Goal: Book appointment/travel/reservation

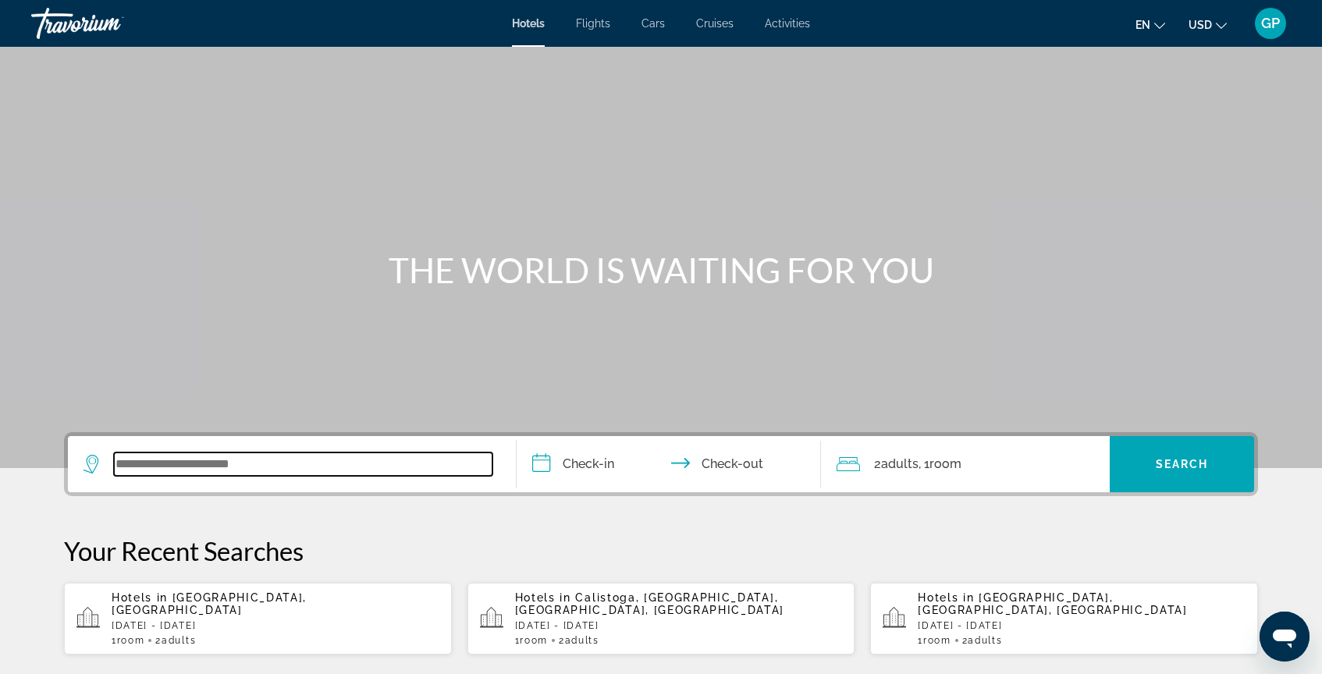
click at [138, 466] on input "Search widget" at bounding box center [303, 464] width 379 height 23
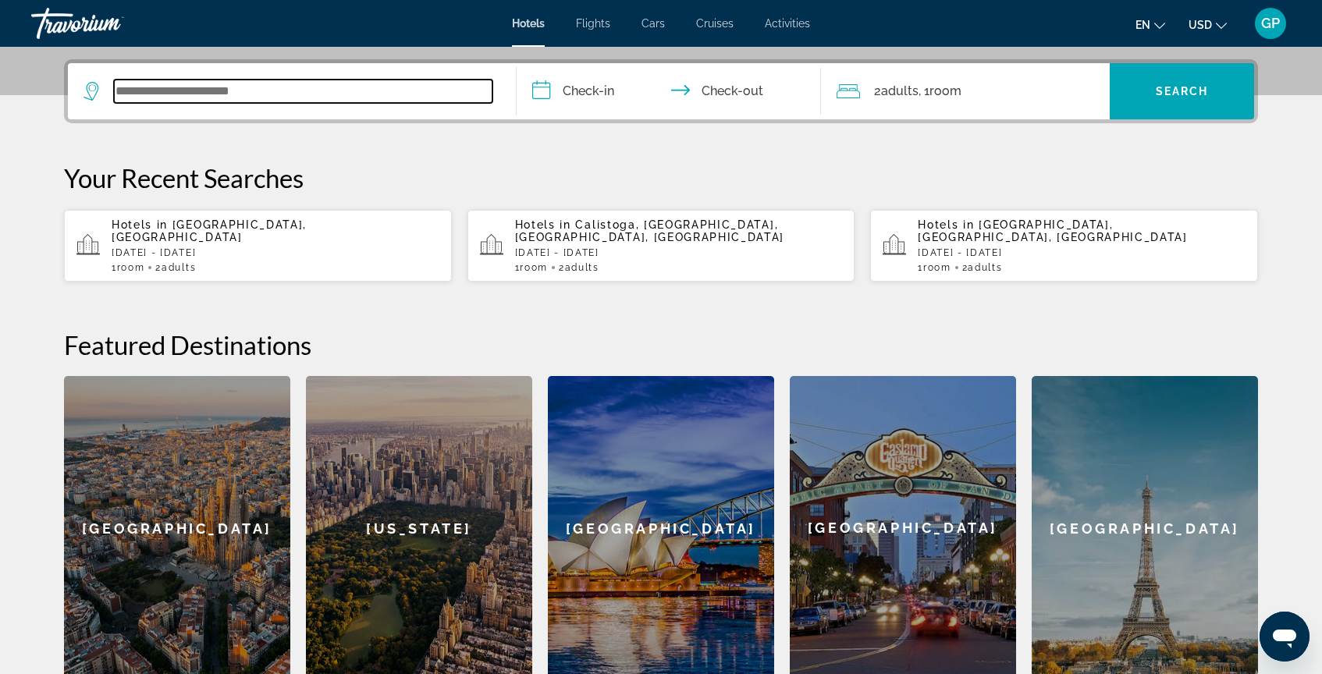
scroll to position [382, 0]
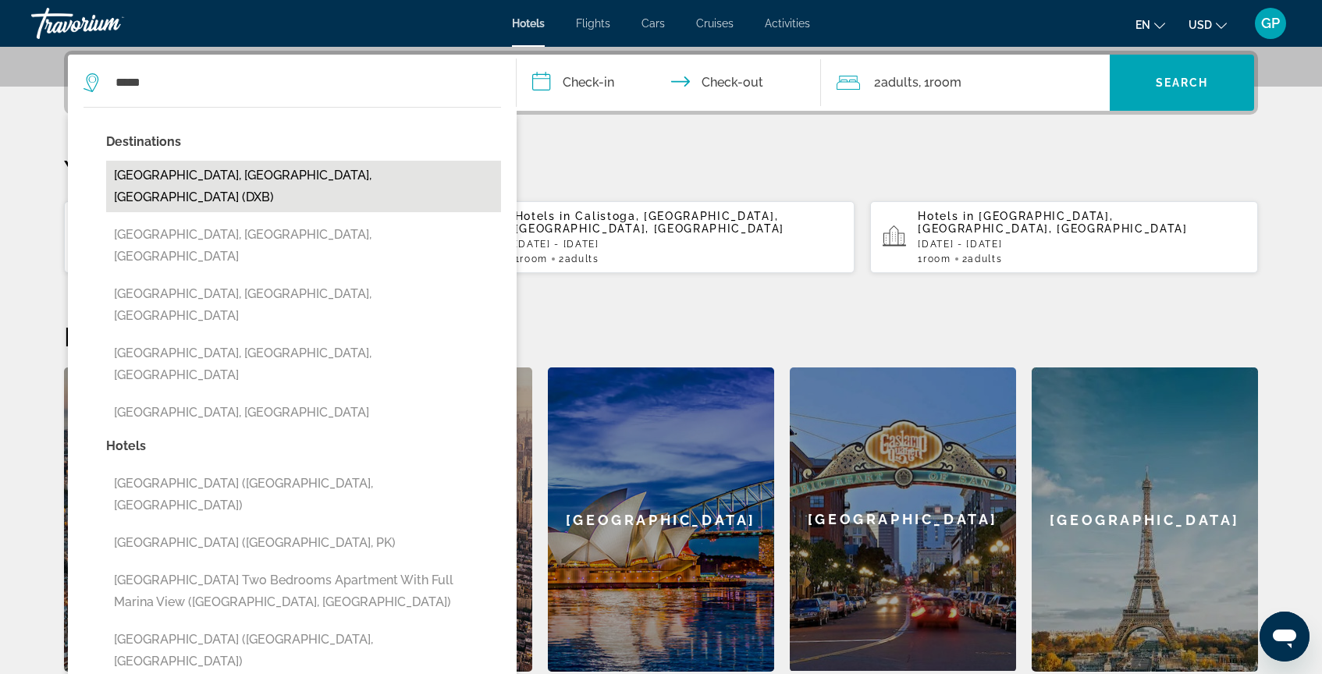
click at [272, 182] on button "[GEOGRAPHIC_DATA], [GEOGRAPHIC_DATA], [GEOGRAPHIC_DATA] (DXB)" at bounding box center [303, 187] width 395 height 52
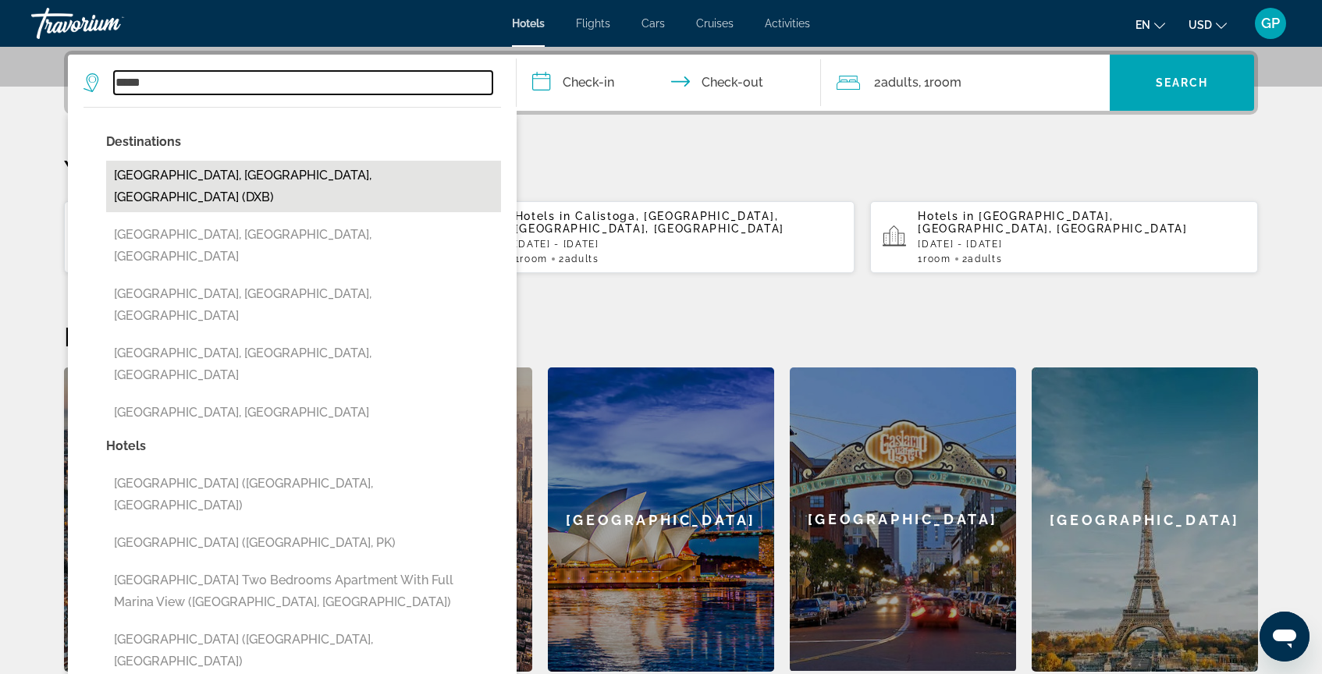
type input "**********"
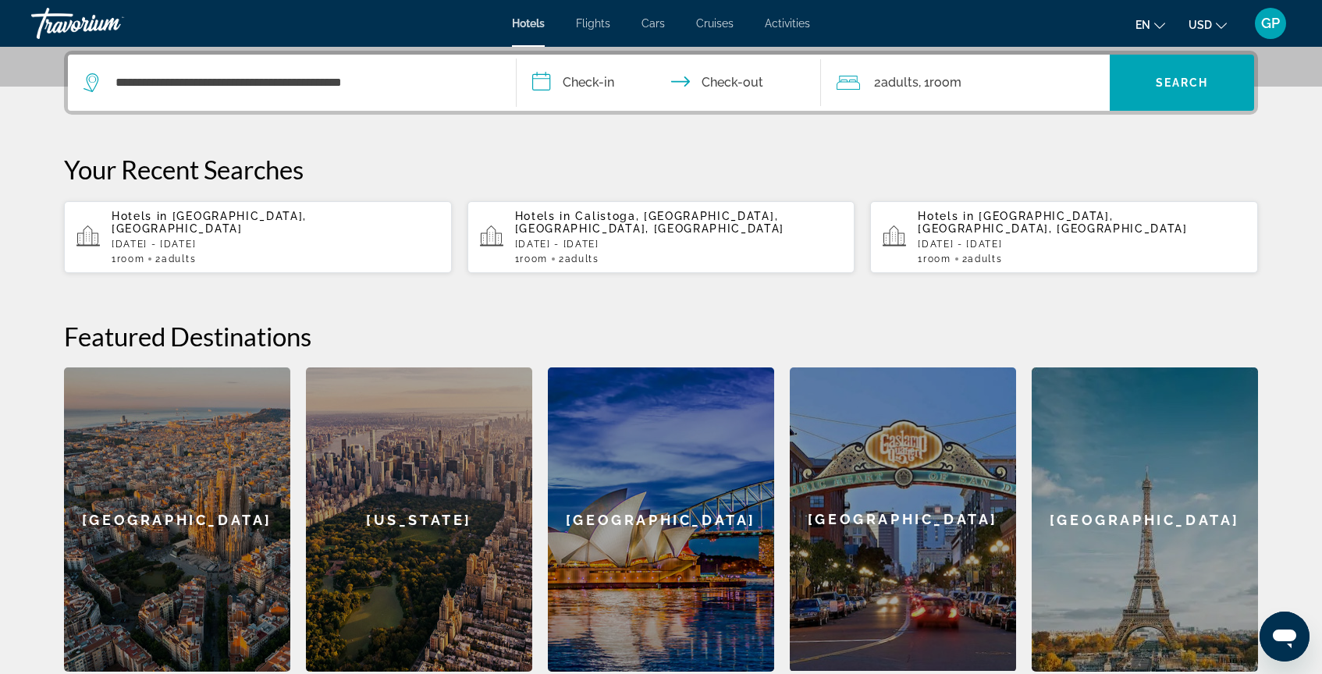
click at [542, 81] on input "**********" at bounding box center [672, 85] width 311 height 61
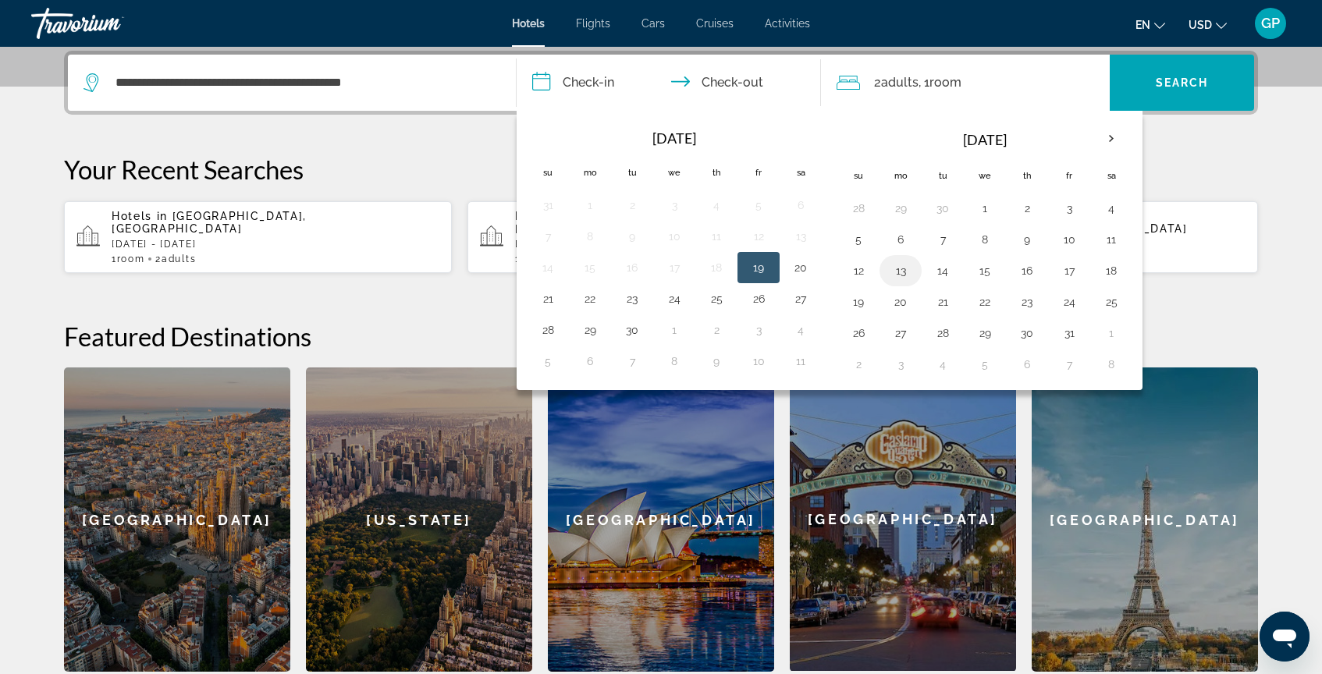
click at [902, 273] on button "13" at bounding box center [900, 271] width 25 height 22
click at [1075, 269] on button "17" at bounding box center [1069, 271] width 25 height 22
type input "**********"
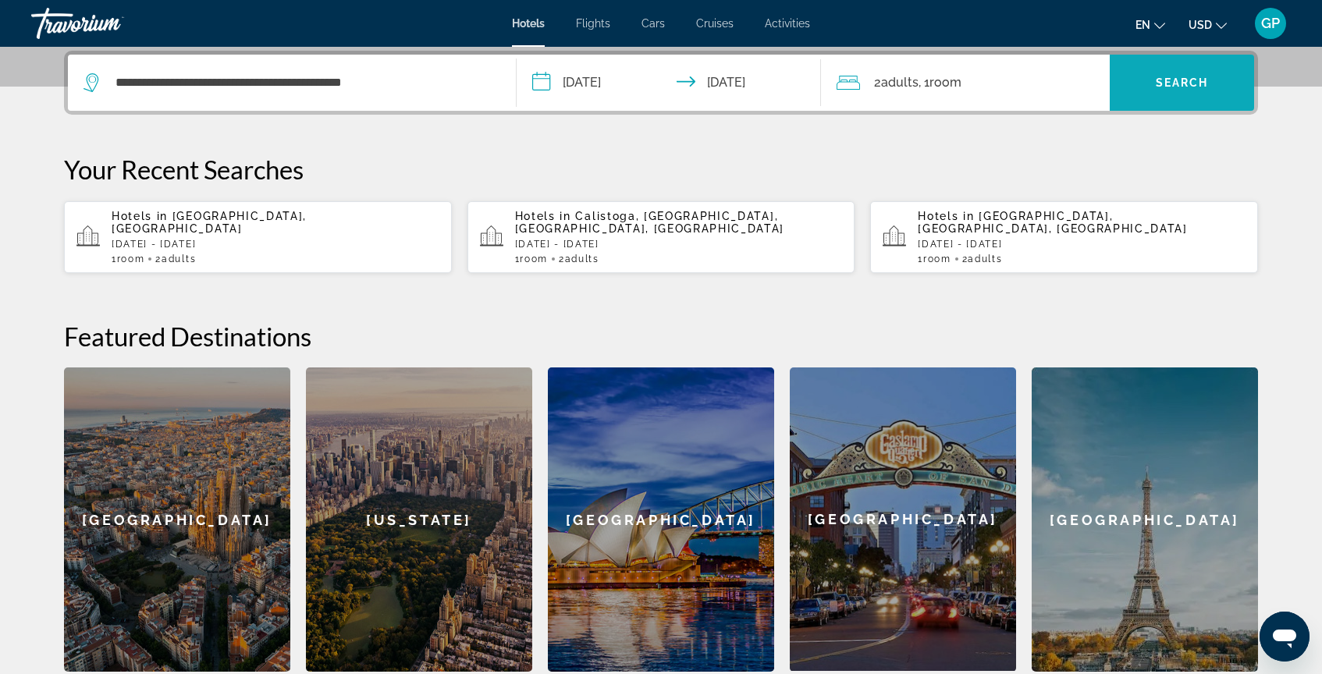
click at [1112, 86] on span "Search widget" at bounding box center [1182, 82] width 144 height 37
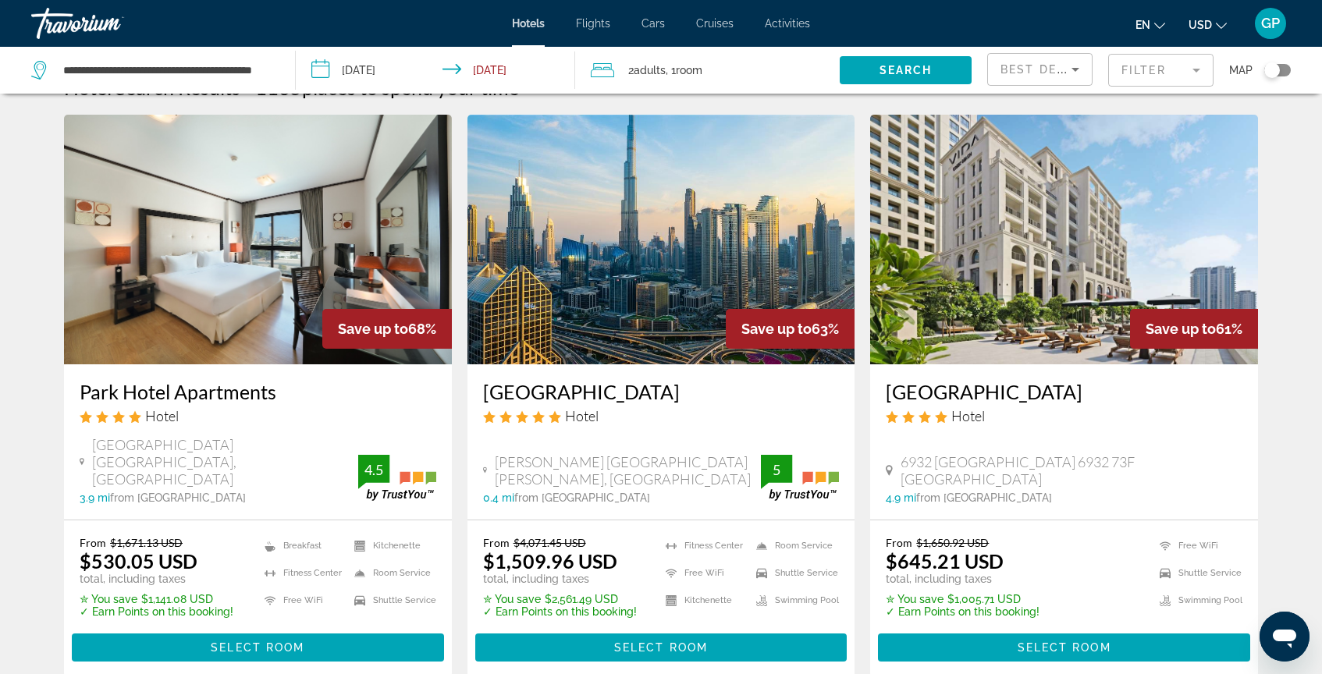
scroll to position [49, 0]
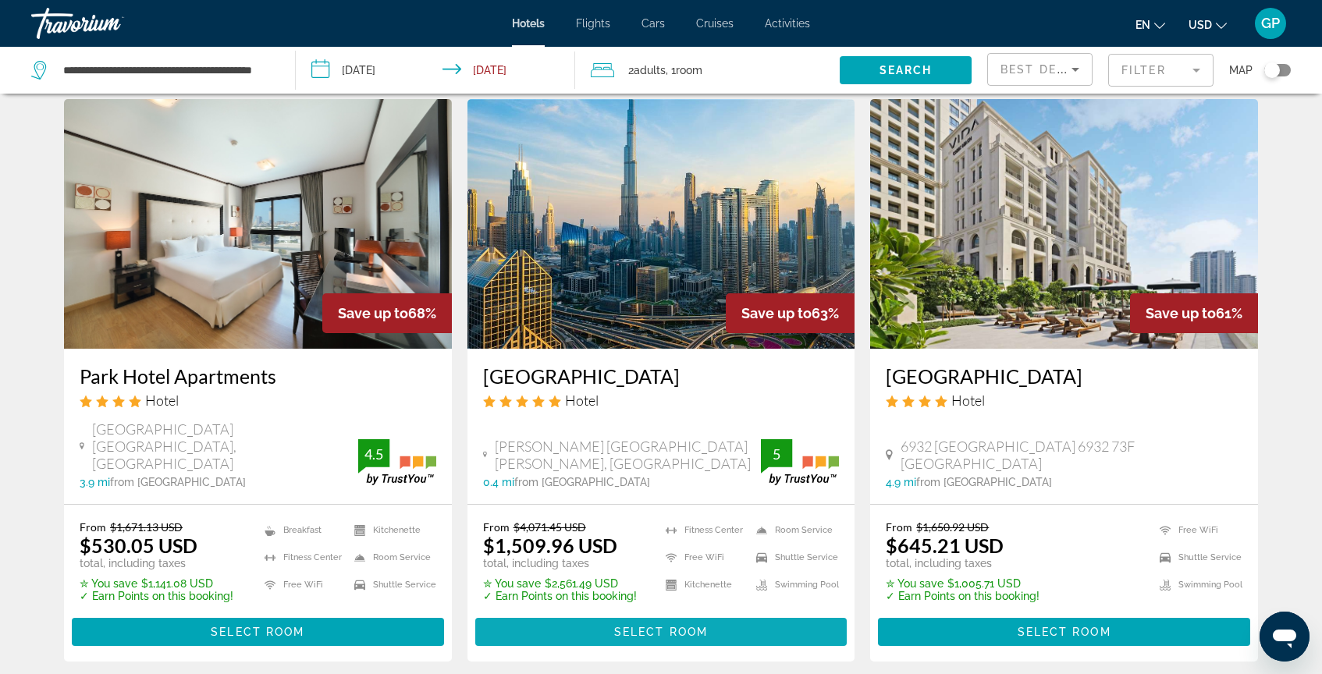
click at [668, 626] on span "Select Room" at bounding box center [661, 632] width 94 height 12
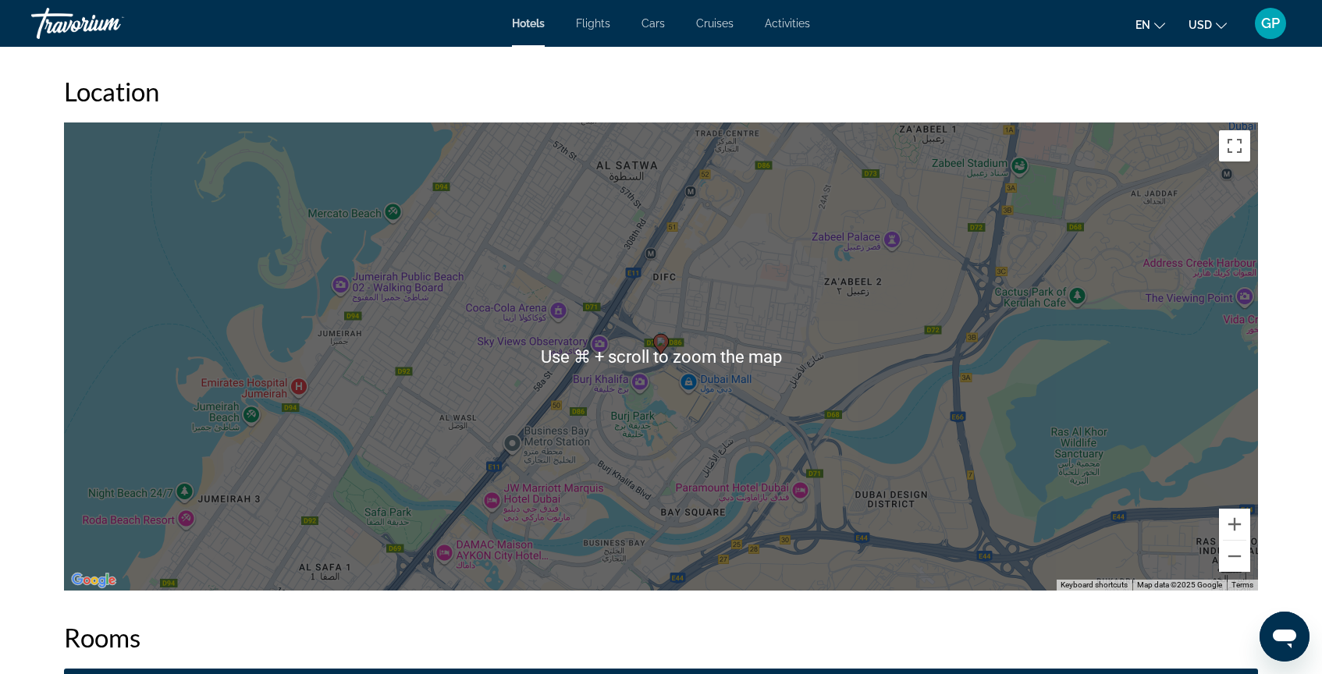
scroll to position [1457, 0]
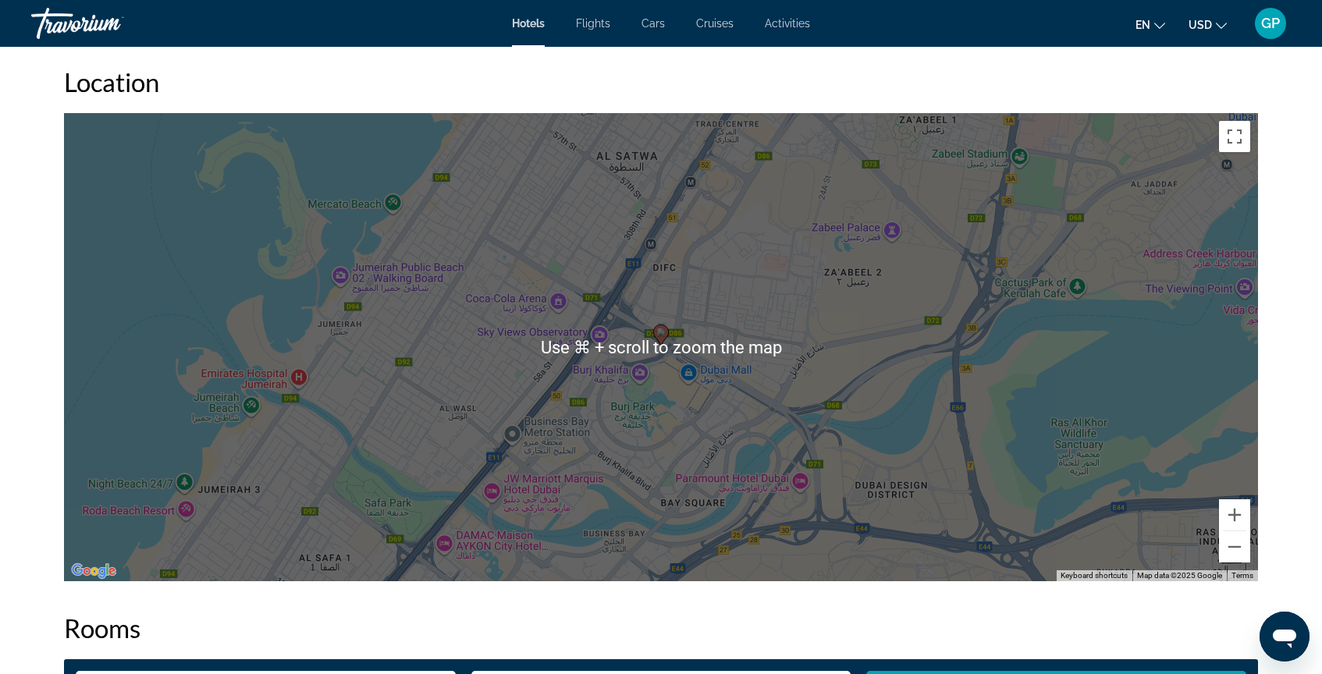
click at [657, 439] on div "To activate drag with keyboard, press Alt + Enter. Once in keyboard drag state,…" at bounding box center [661, 347] width 1194 height 468
click at [702, 328] on div "To activate drag with keyboard, press Alt + Enter. Once in keyboard drag state,…" at bounding box center [661, 347] width 1194 height 468
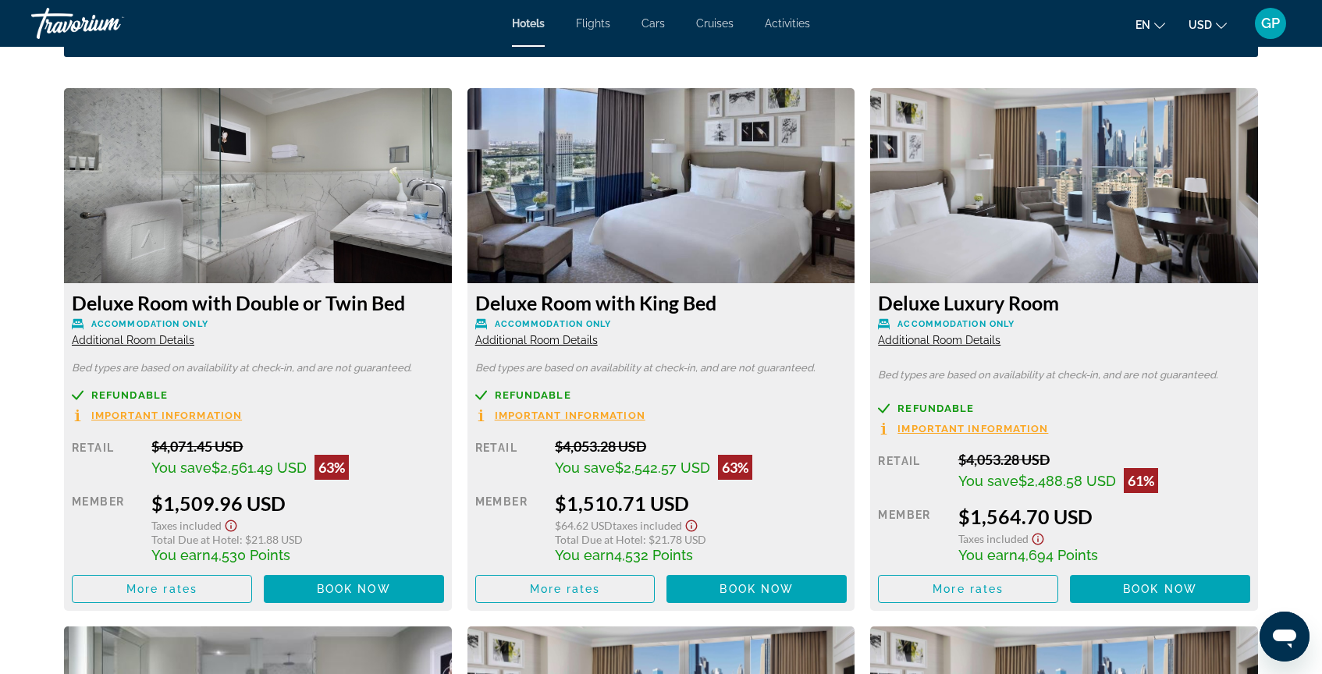
scroll to position [2144, 0]
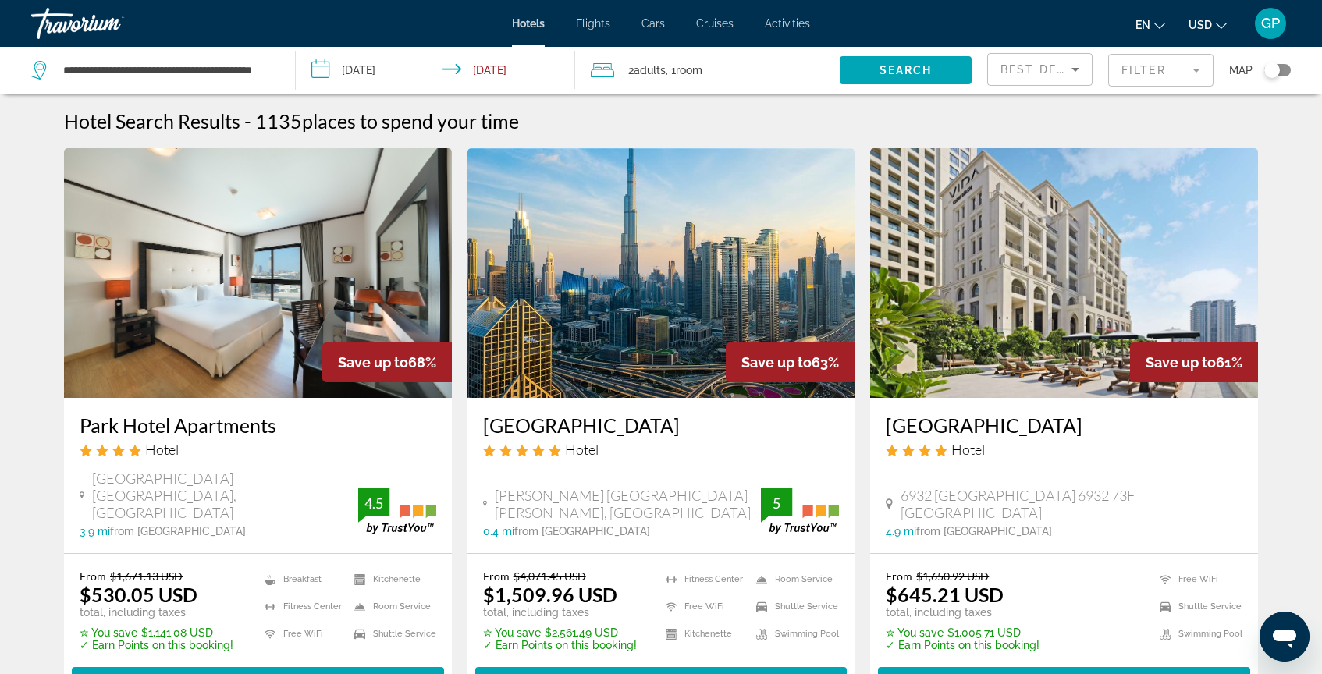
click at [791, 22] on span "Activities" at bounding box center [787, 23] width 45 height 12
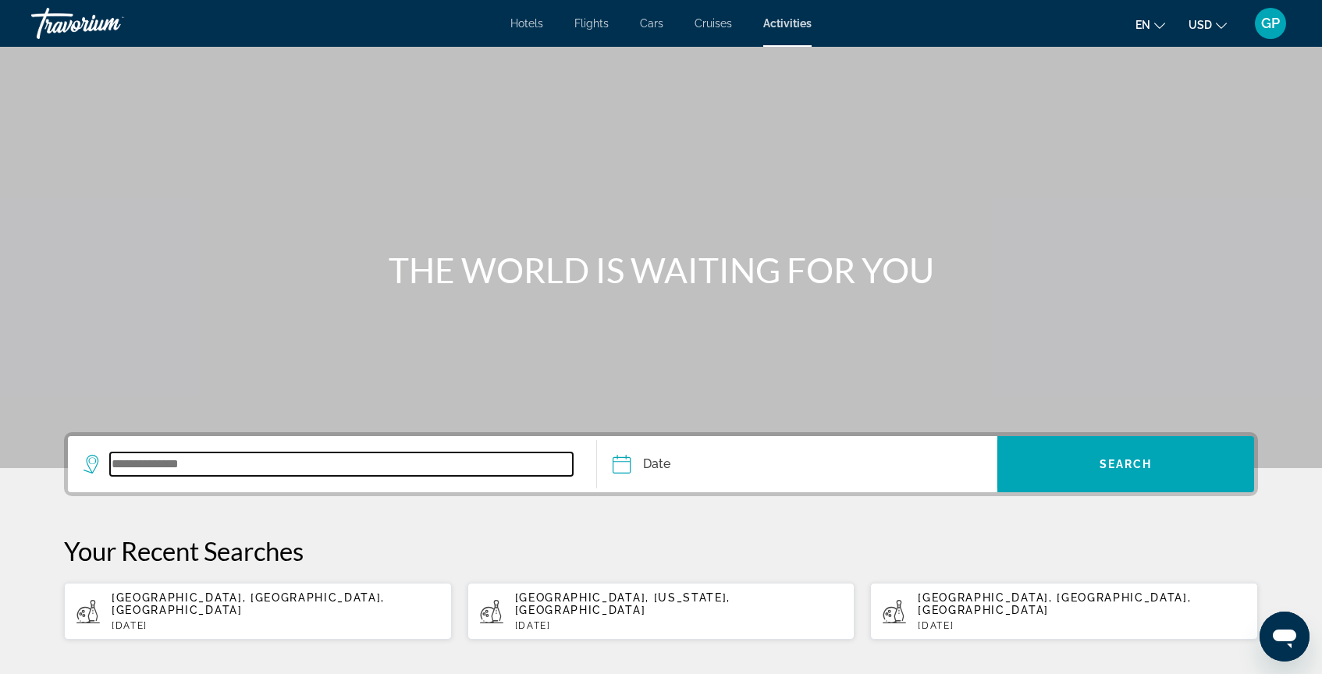
click at [119, 471] on input "Search widget" at bounding box center [341, 464] width 463 height 23
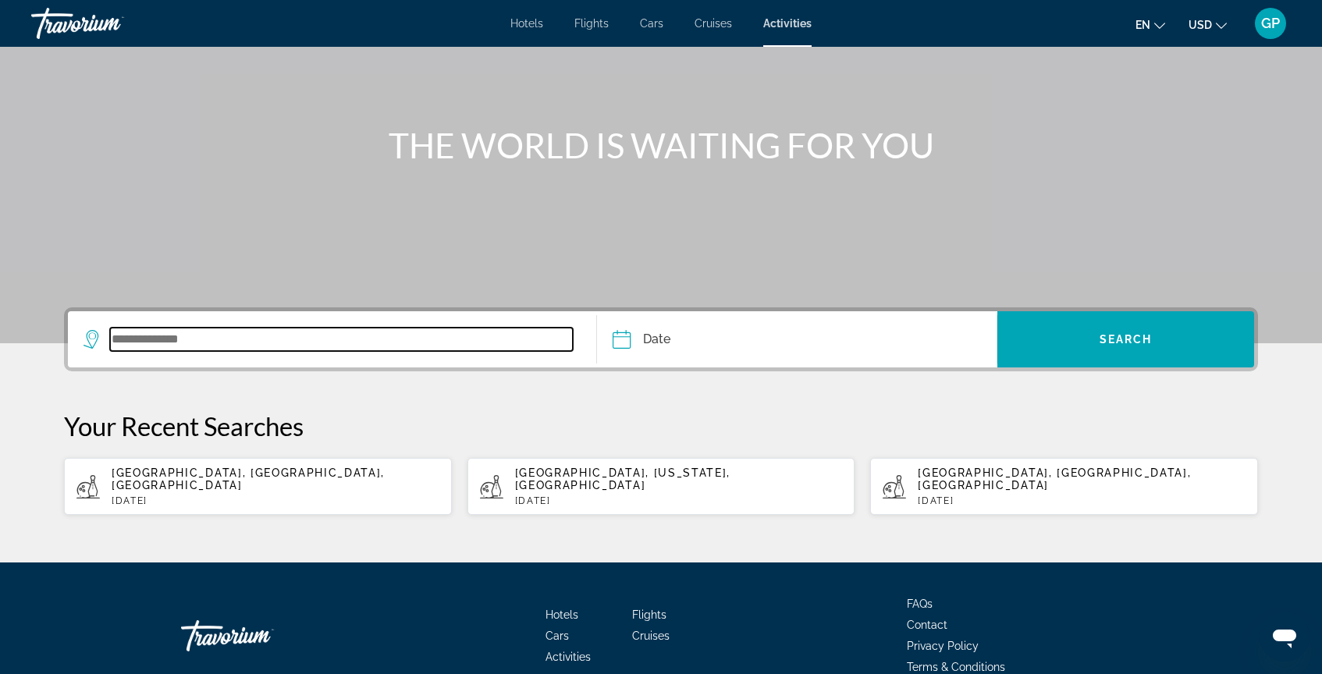
scroll to position [192, 0]
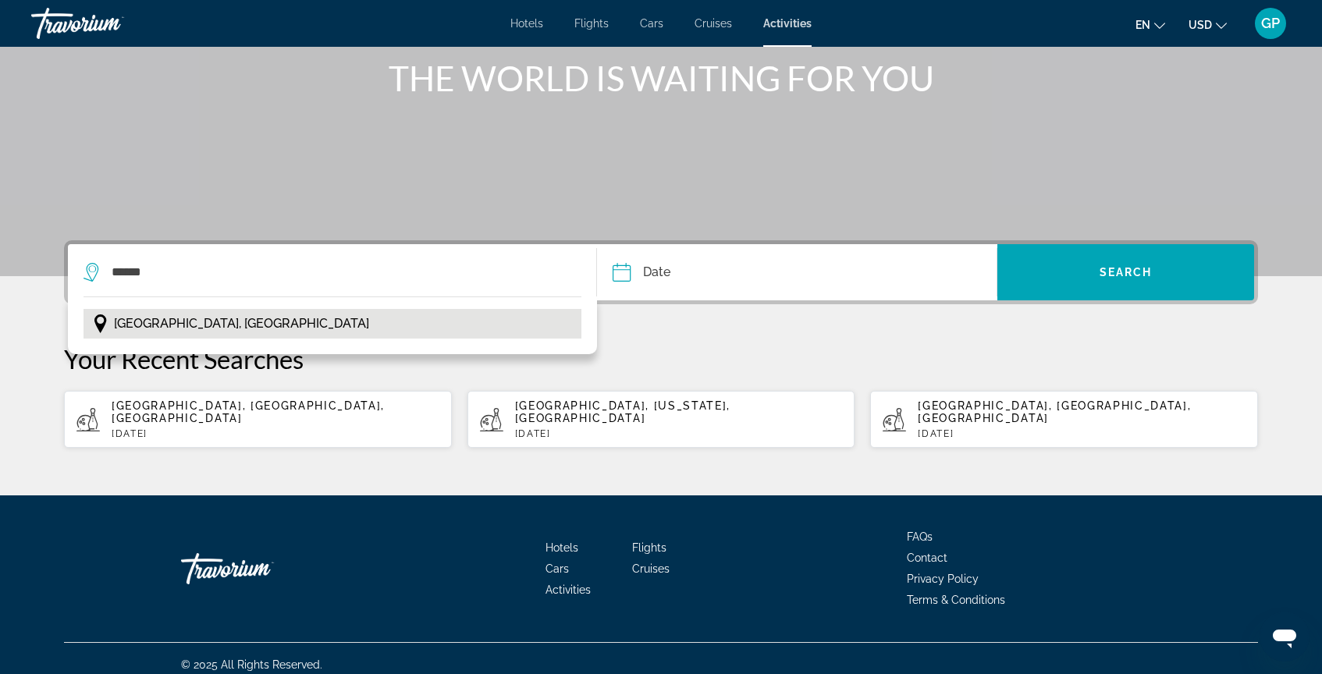
click at [156, 328] on span "[GEOGRAPHIC_DATA], [GEOGRAPHIC_DATA]" at bounding box center [241, 324] width 255 height 22
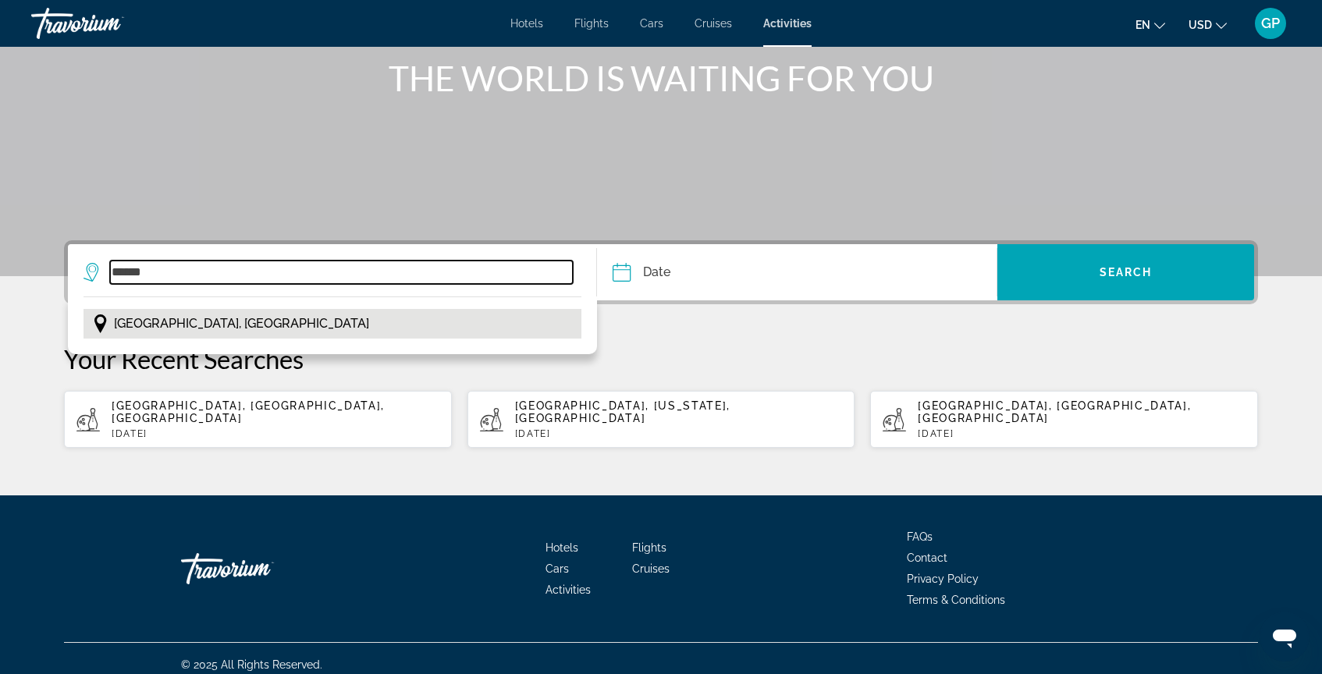
type input "**********"
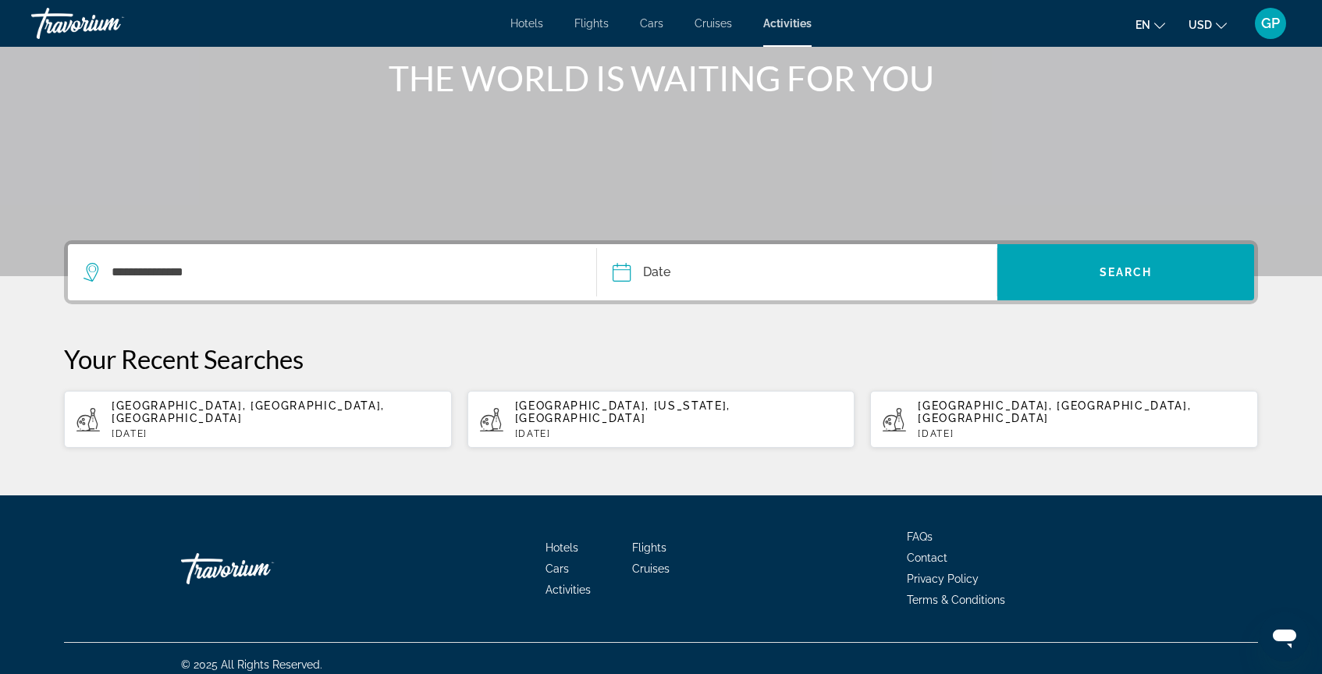
click at [625, 273] on input "Date" at bounding box center [708, 274] width 198 height 61
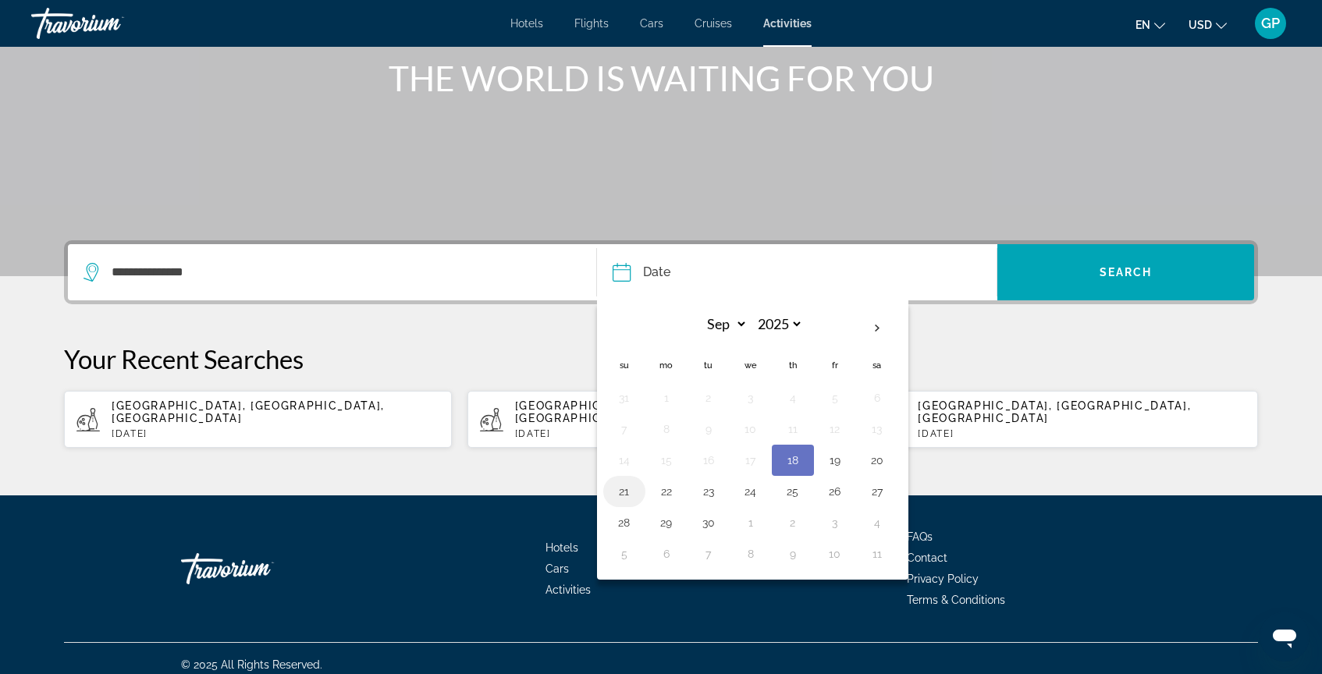
click at [625, 495] on button "21" at bounding box center [624, 492] width 25 height 22
type input "**********"
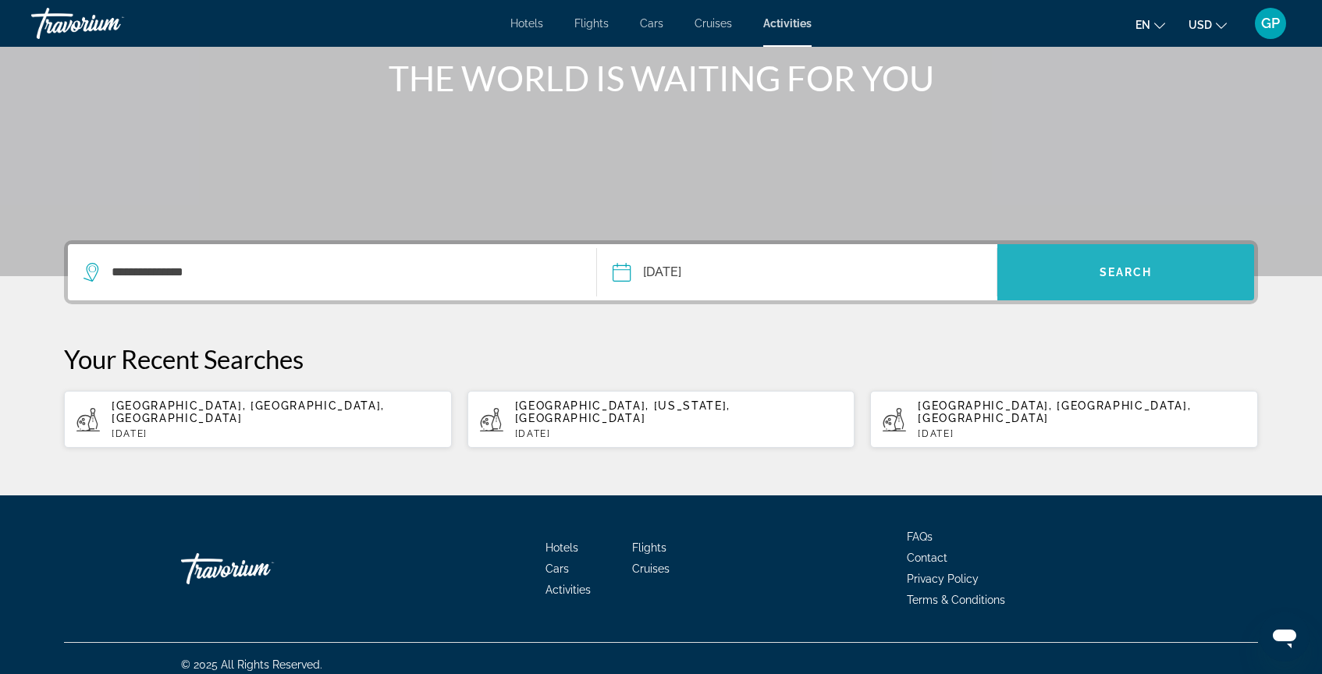
click at [1113, 260] on span "Search widget" at bounding box center [1126, 272] width 257 height 37
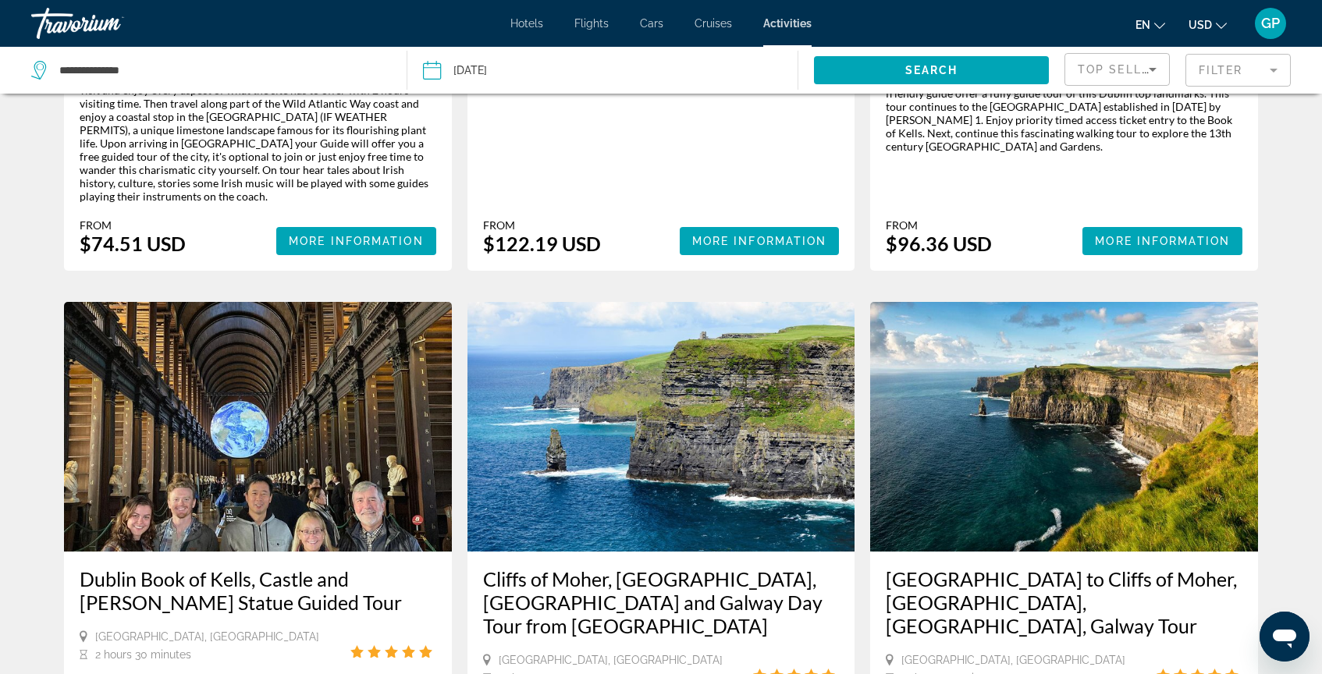
scroll to position [560, 0]
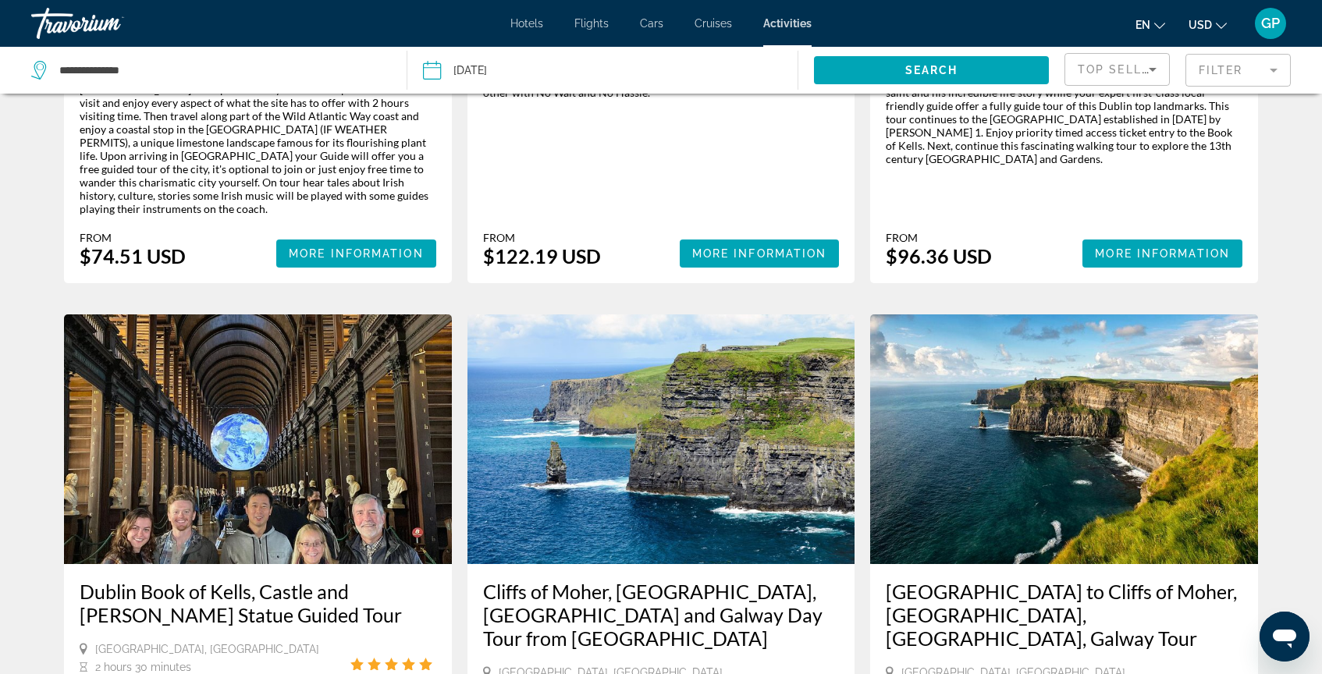
click at [1273, 69] on mat-form-field "Filter" at bounding box center [1238, 70] width 105 height 33
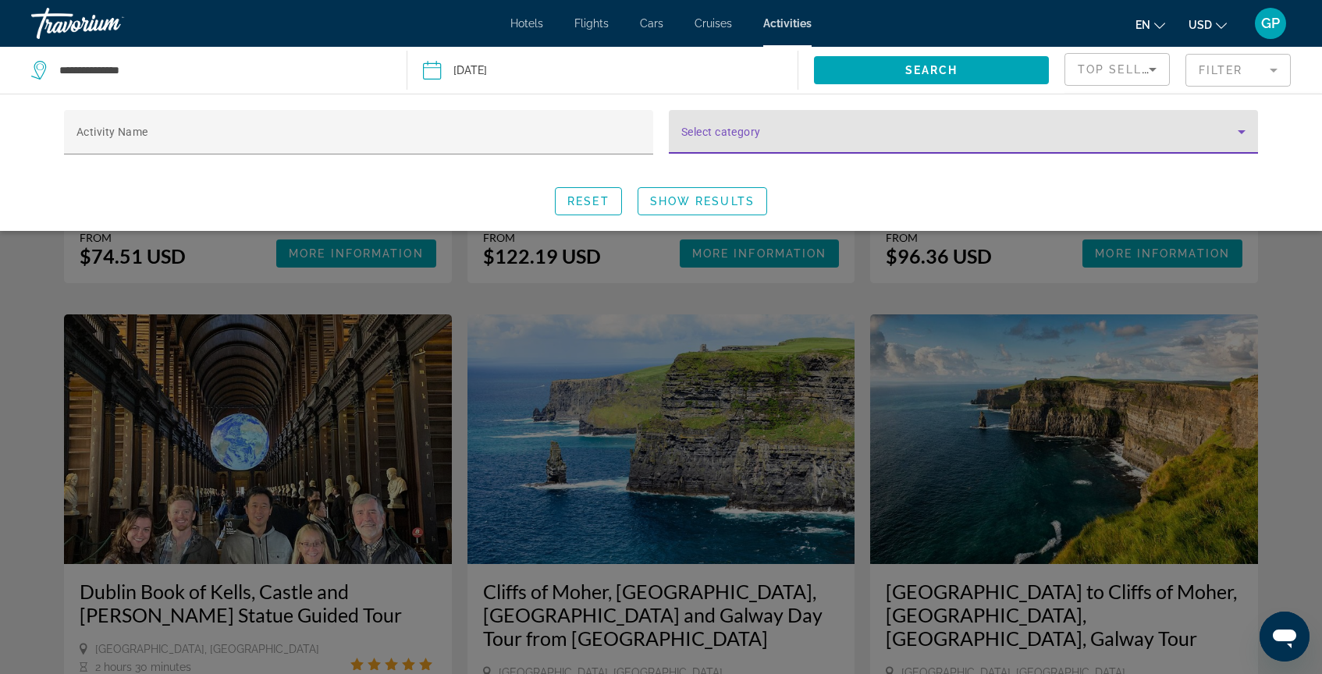
click at [1242, 131] on icon "Search widget" at bounding box center [1242, 132] width 8 height 4
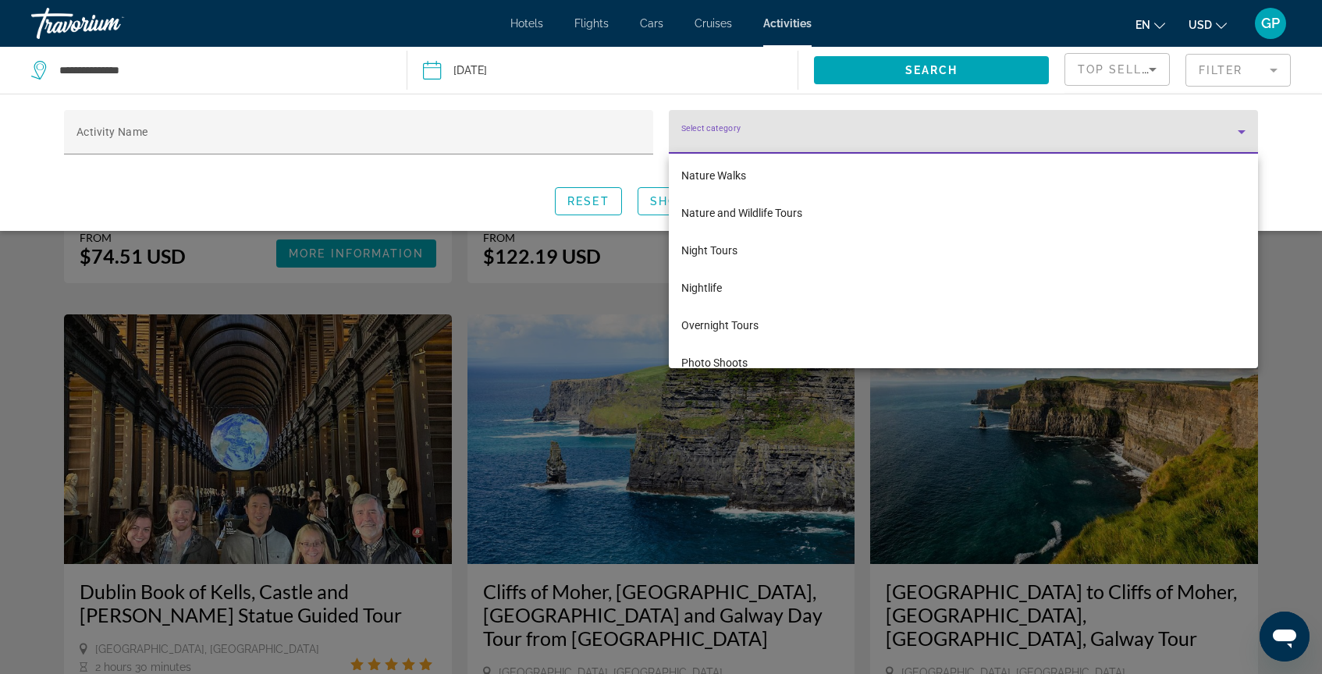
scroll to position [3081, 0]
click at [453, 135] on div at bounding box center [661, 337] width 1322 height 674
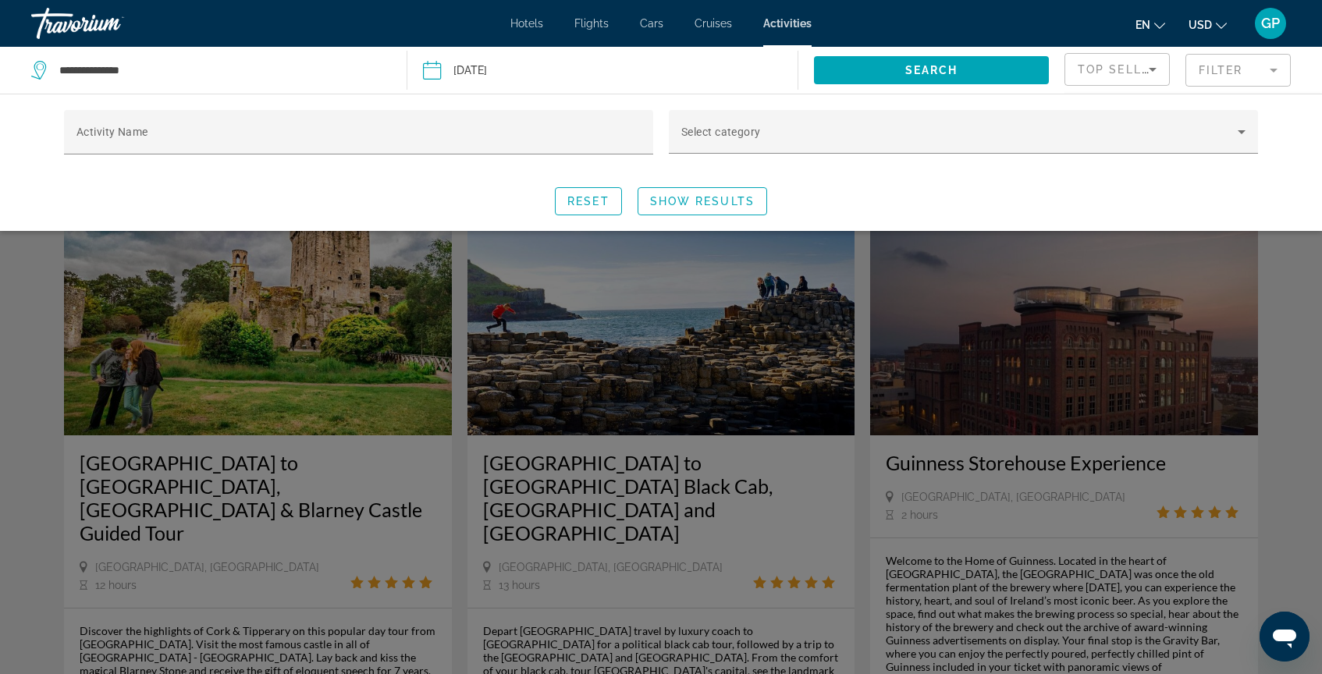
scroll to position [1450, 0]
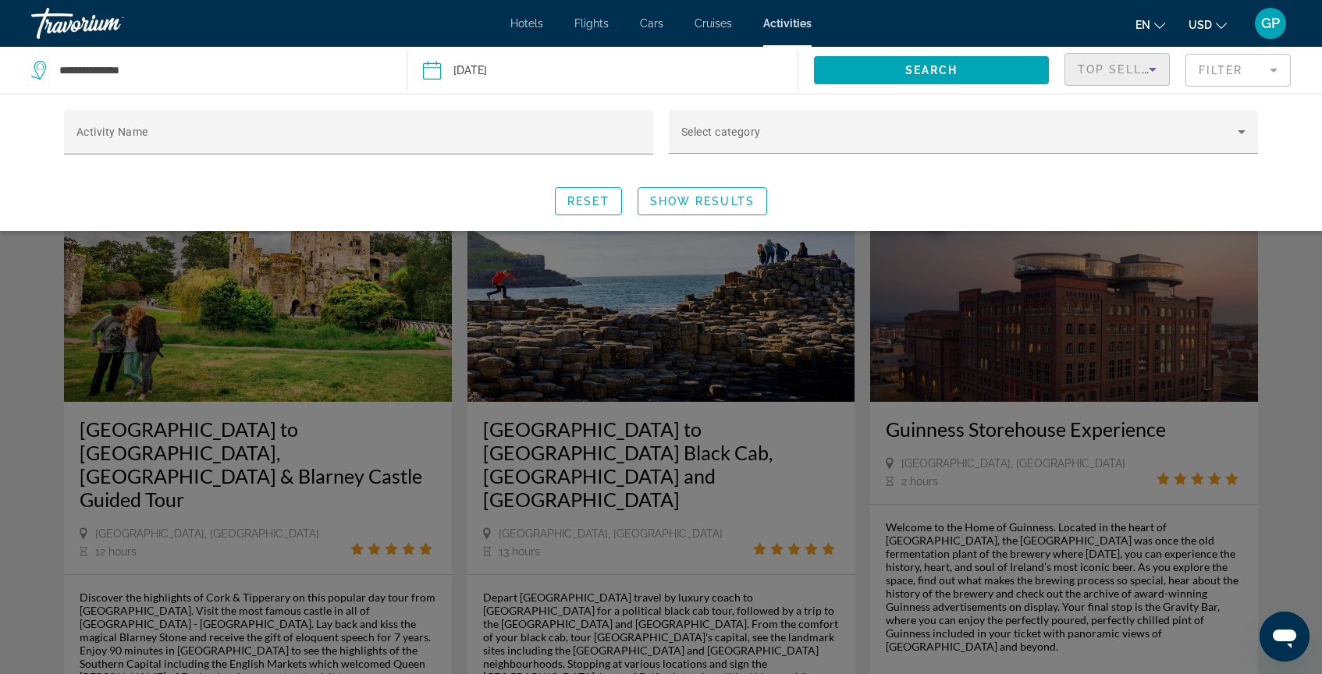
click at [1150, 71] on icon "Sort by" at bounding box center [1153, 69] width 19 height 19
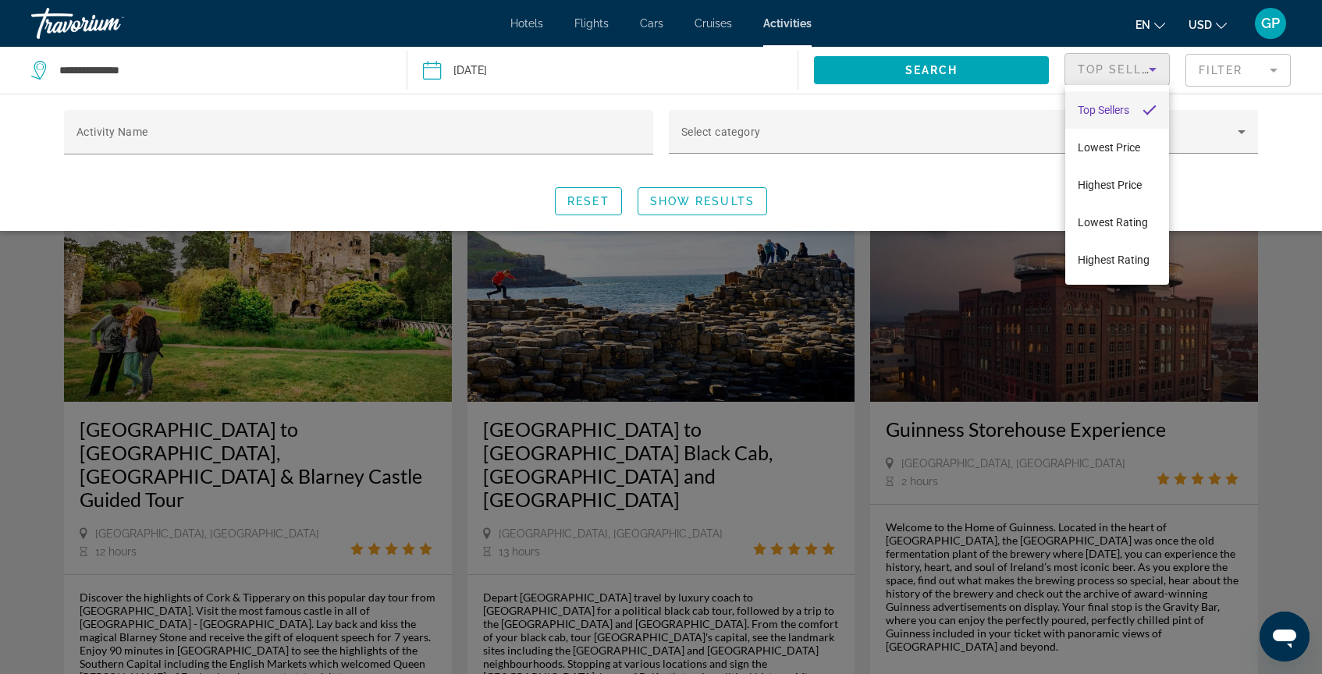
click at [950, 209] on div at bounding box center [661, 337] width 1322 height 674
